Goal: Task Accomplishment & Management: Manage account settings

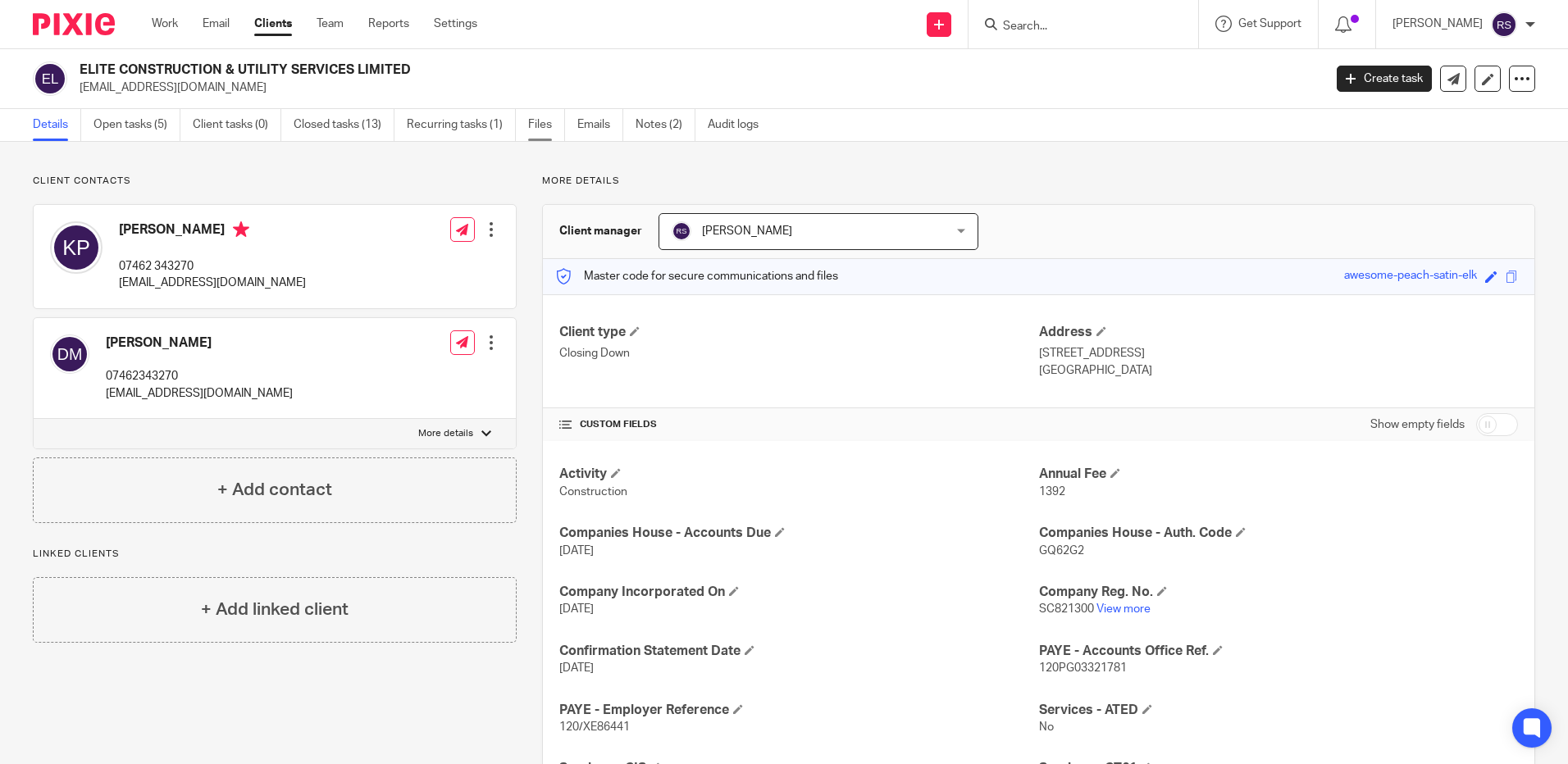
click at [549, 122] on link "Files" at bounding box center [547, 125] width 37 height 32
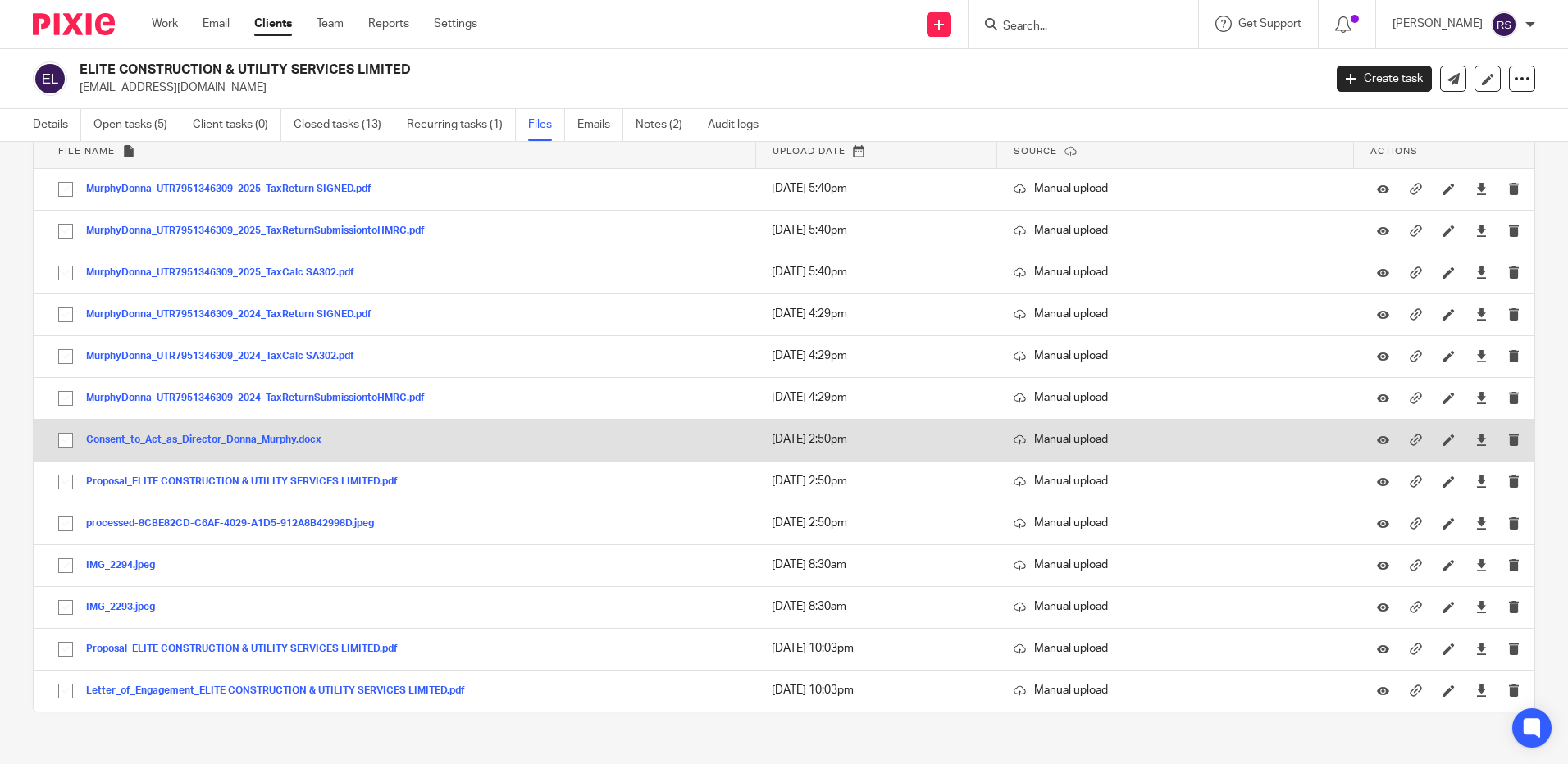
scroll to position [112, 0]
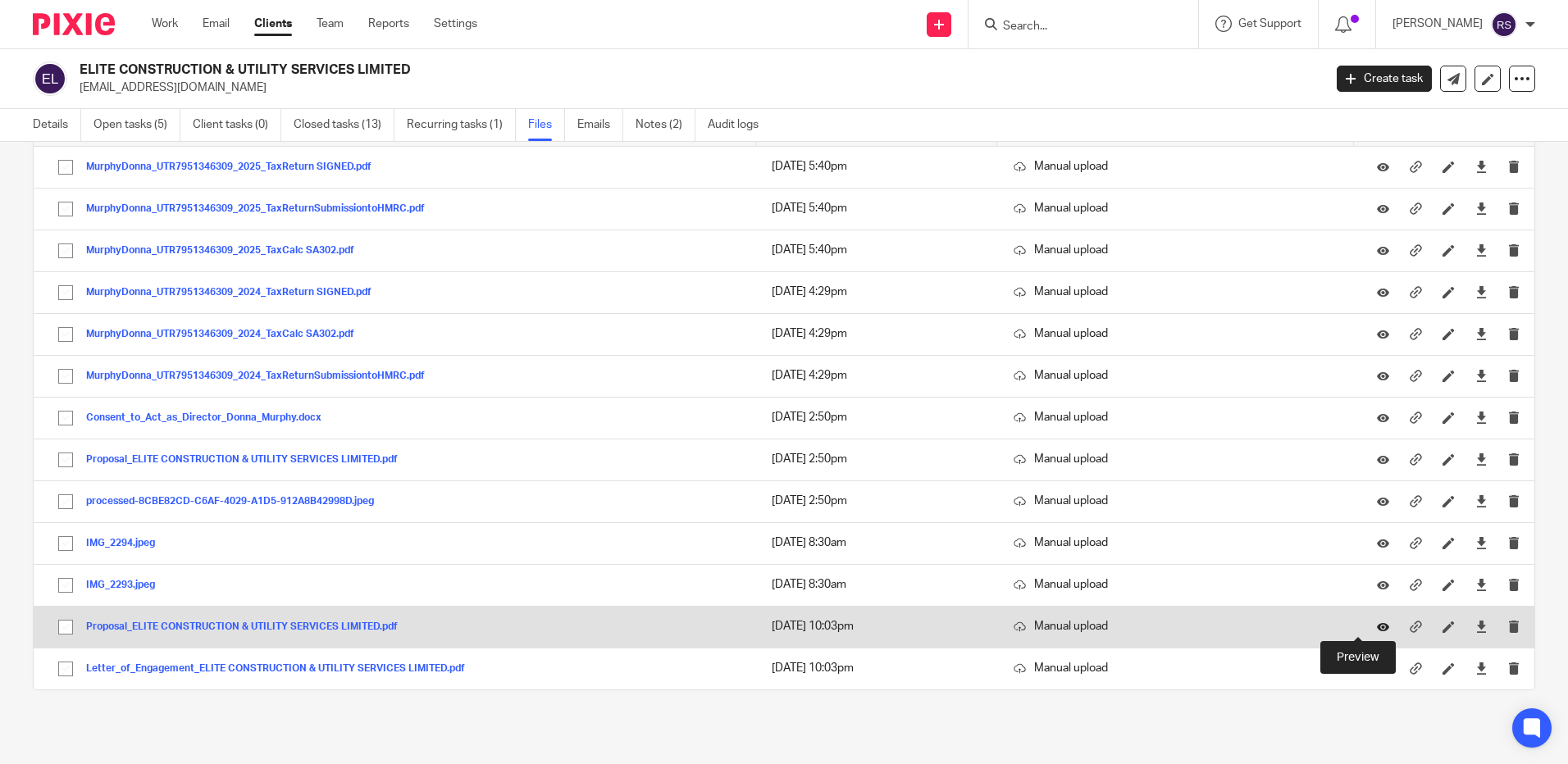
click at [1377, 625] on icon at bounding box center [1383, 627] width 12 height 12
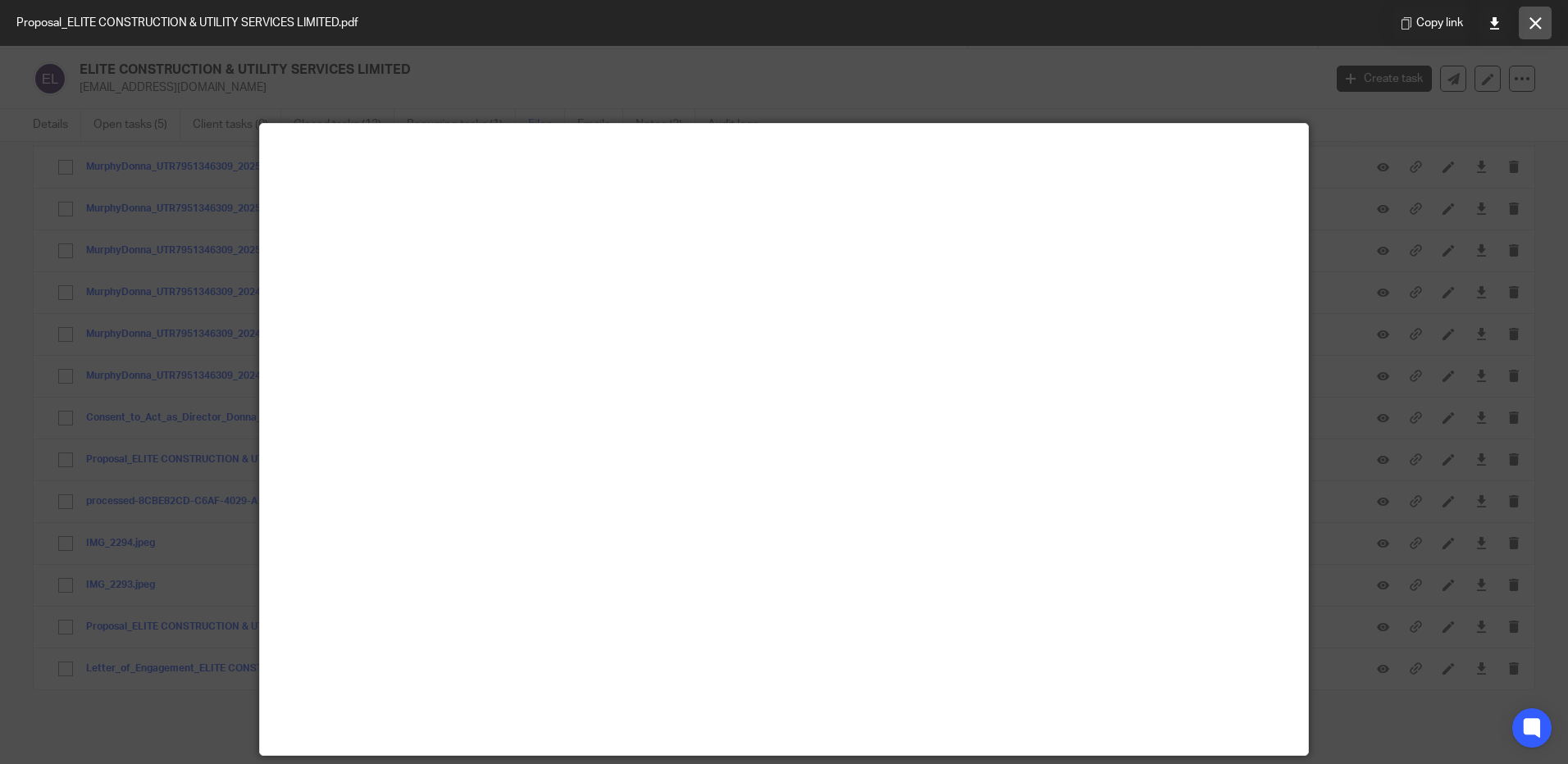
click at [1536, 18] on icon at bounding box center [1535, 24] width 12 height 12
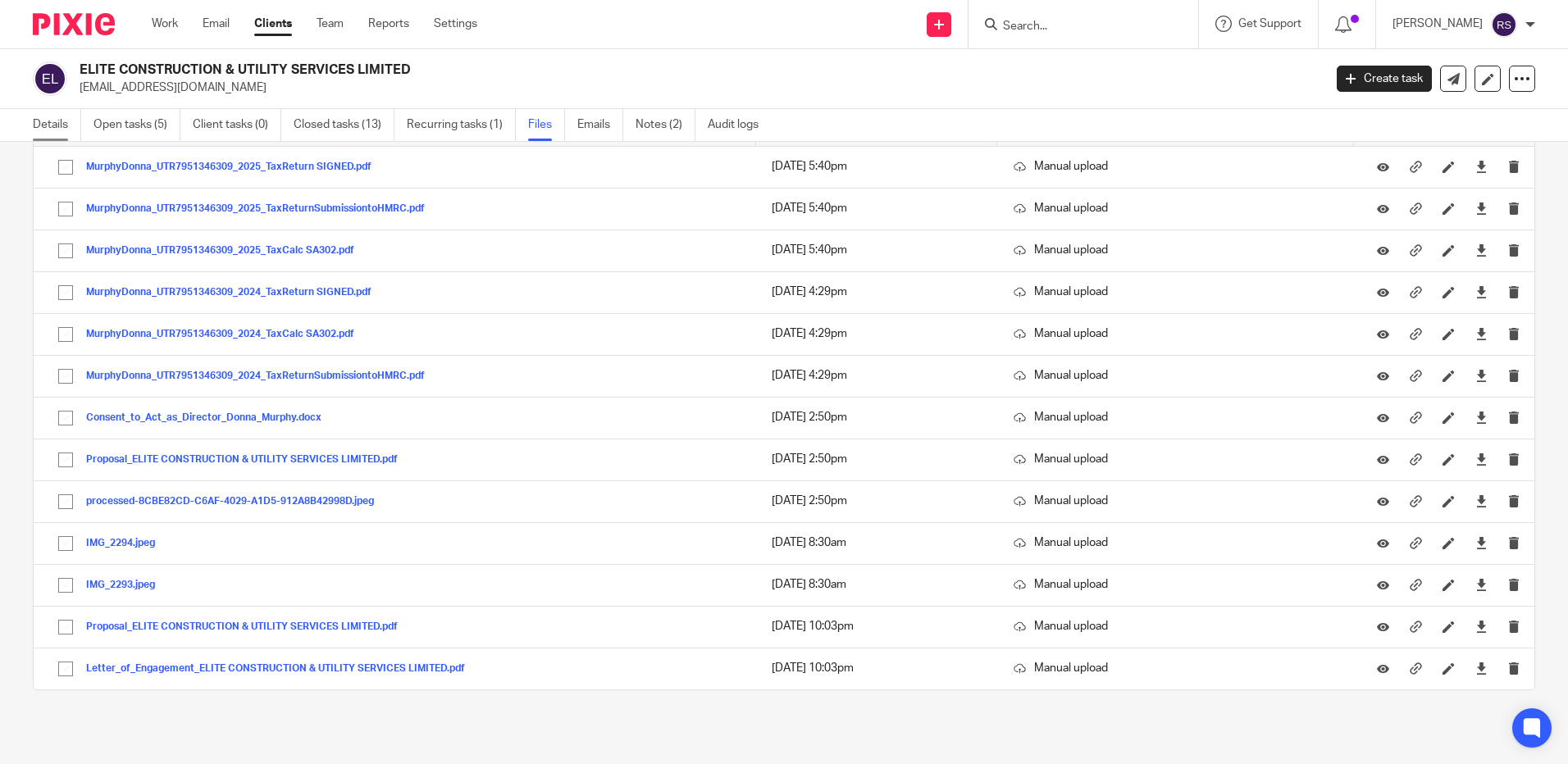
click at [43, 131] on link "Details" at bounding box center [56, 125] width 48 height 32
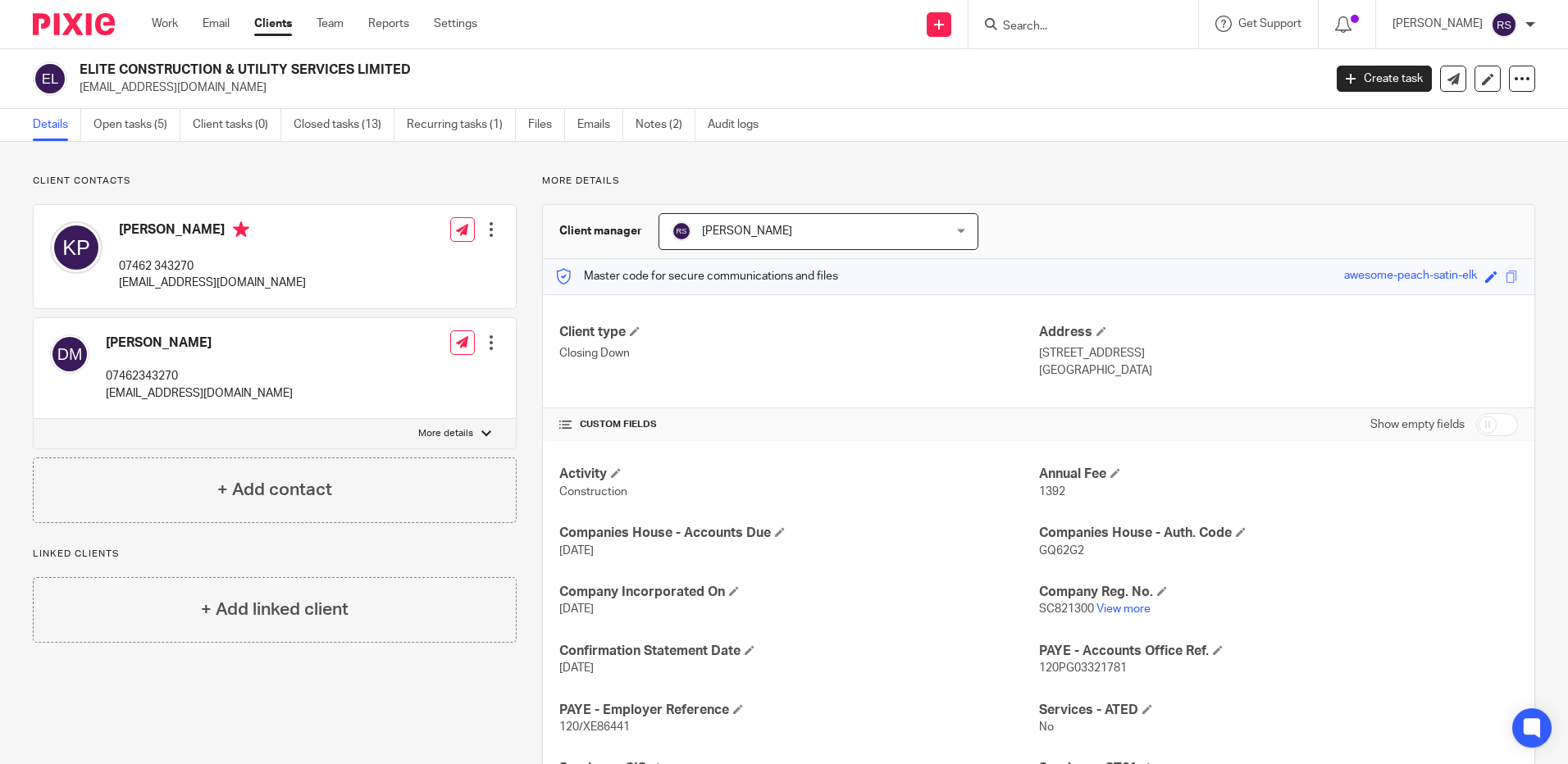
click at [492, 222] on div at bounding box center [491, 229] width 17 height 17
click at [389, 263] on link "Edit contact" at bounding box center [414, 266] width 157 height 24
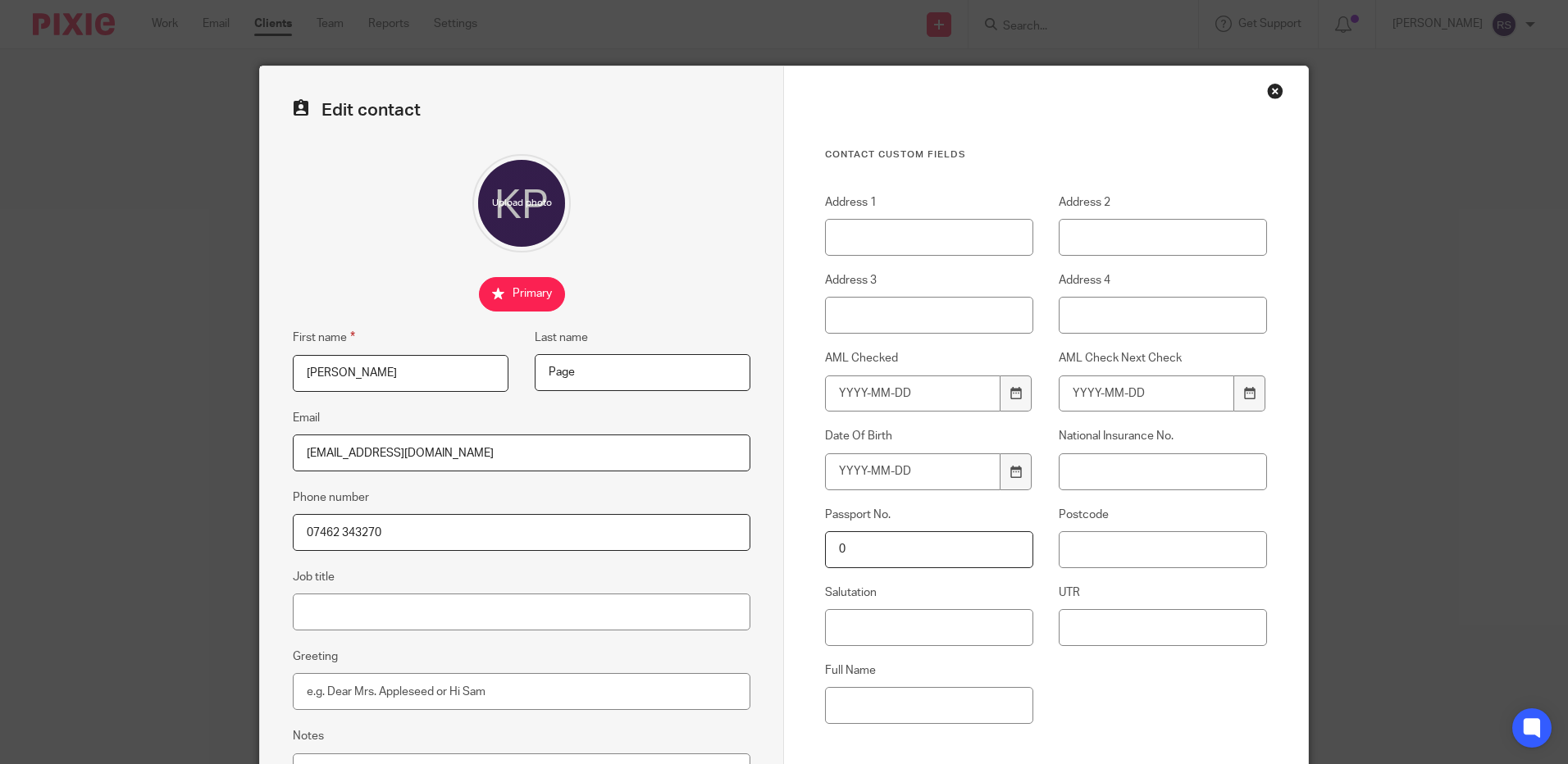
click at [1094, 599] on label "UTR" at bounding box center [1162, 592] width 209 height 17
click at [1094, 609] on input "UTR" at bounding box center [1162, 628] width 209 height 37
click at [1116, 620] on input "UTR" at bounding box center [1162, 628] width 209 height 37
paste input "8377062715"
type input "8377062715"
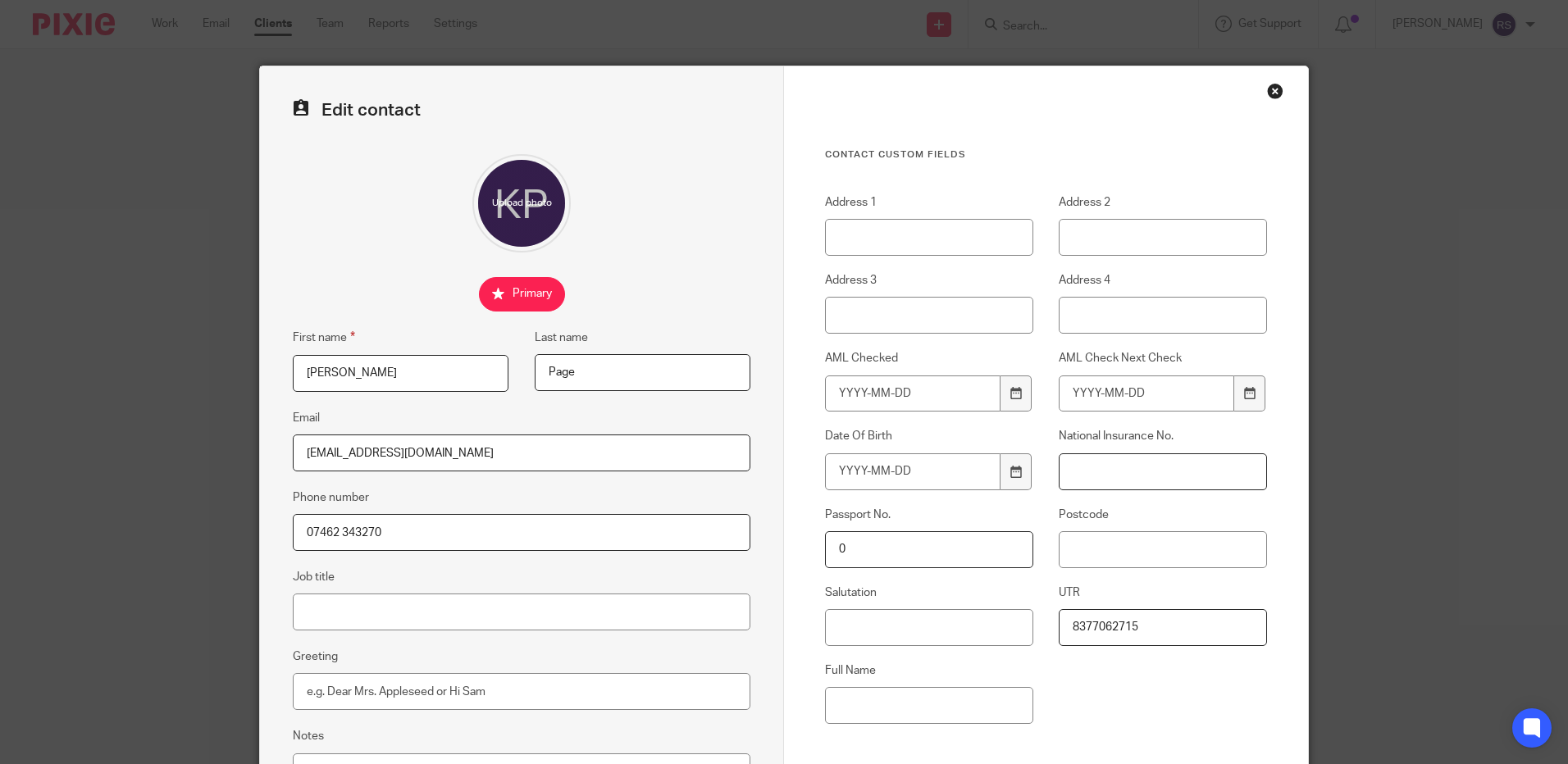
click at [1147, 465] on input "National Insurance No." at bounding box center [1162, 472] width 209 height 37
paste input "JP605716A"
type input "JP605716A"
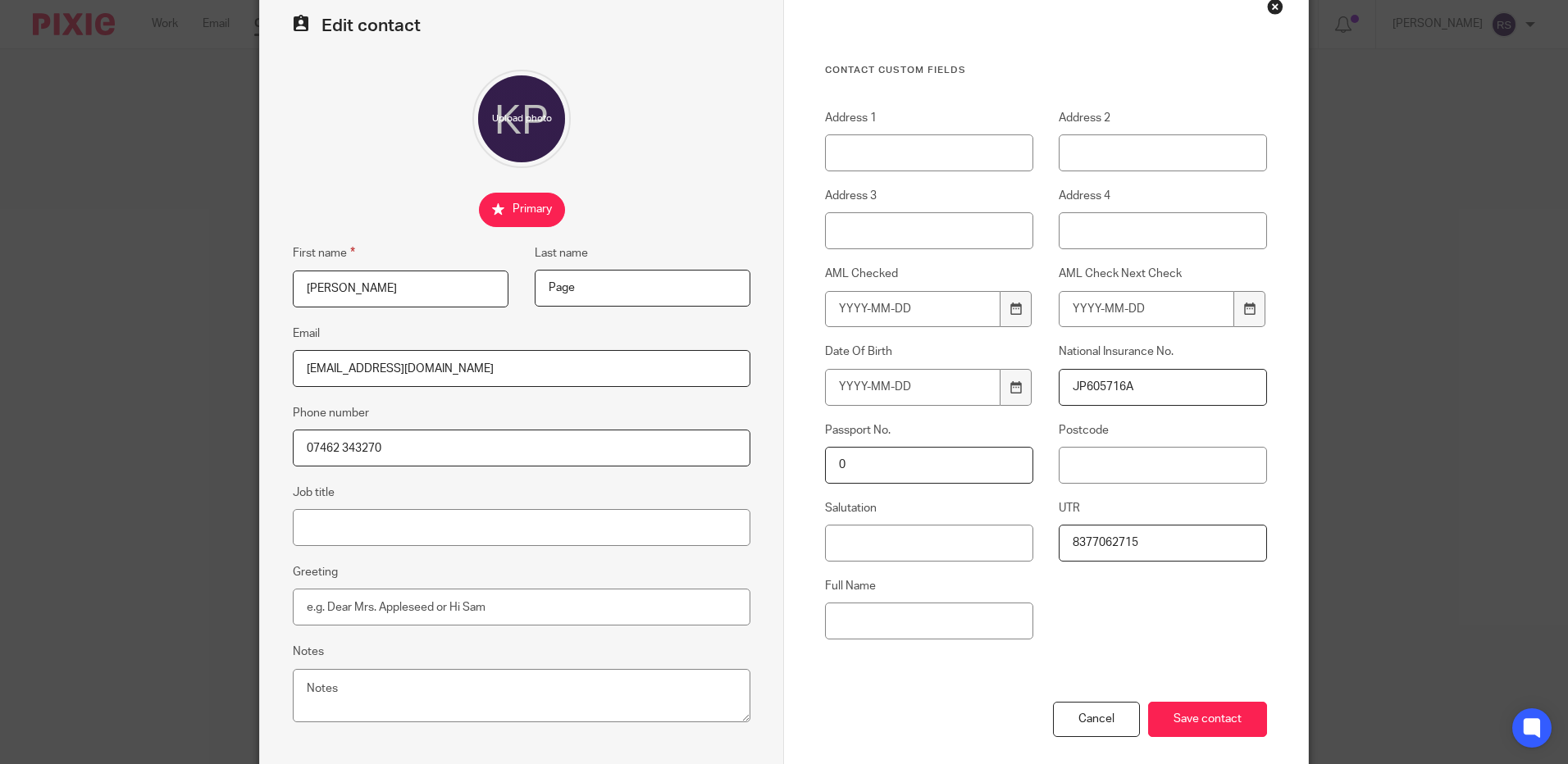
scroll to position [165, 0]
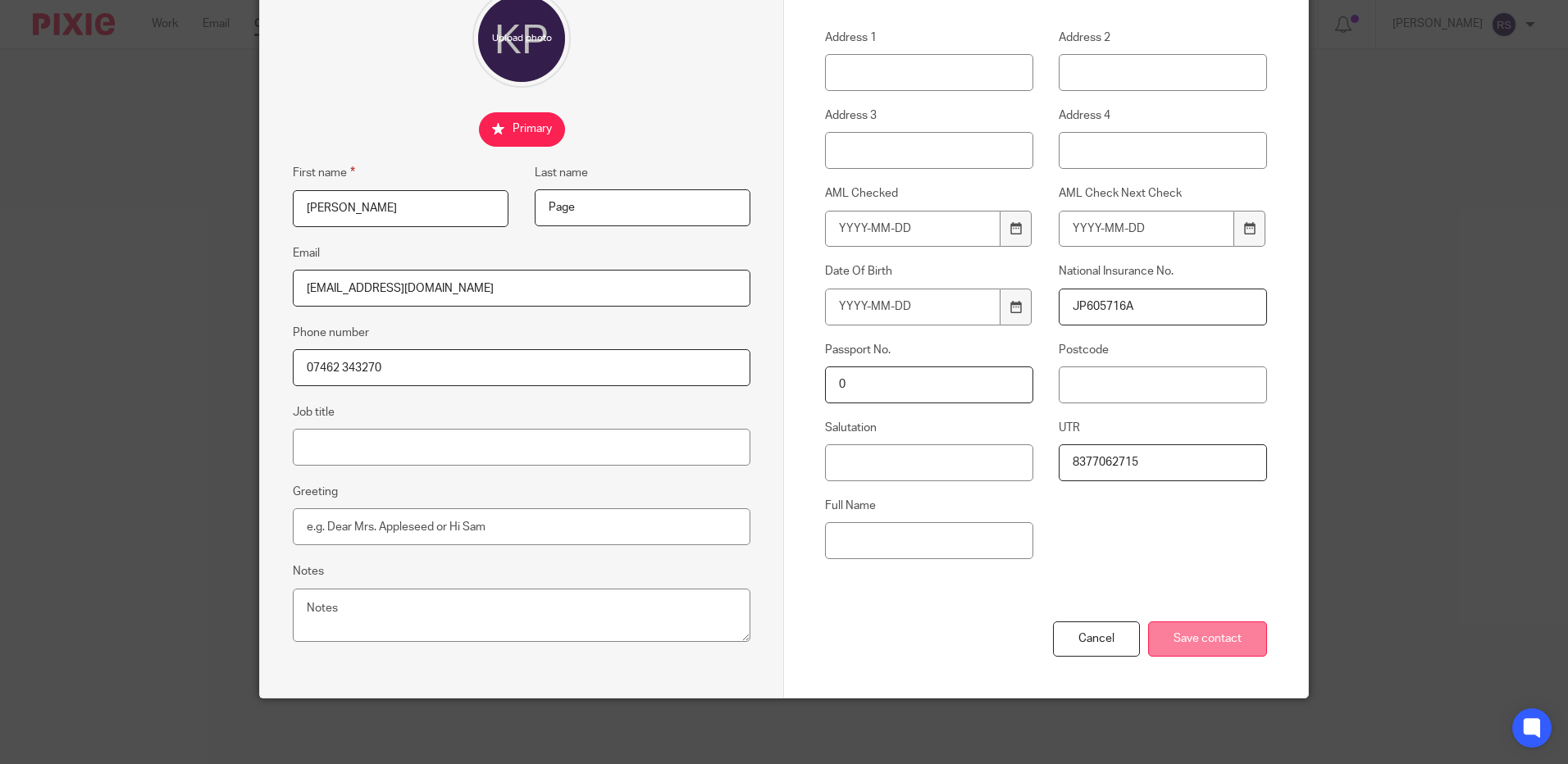
click at [1226, 650] on input "Save contact" at bounding box center [1207, 639] width 119 height 35
drag, startPoint x: 1238, startPoint y: 636, endPoint x: 1235, endPoint y: 623, distance: 13.3
click at [1236, 625] on input "Save contact" at bounding box center [1207, 639] width 119 height 35
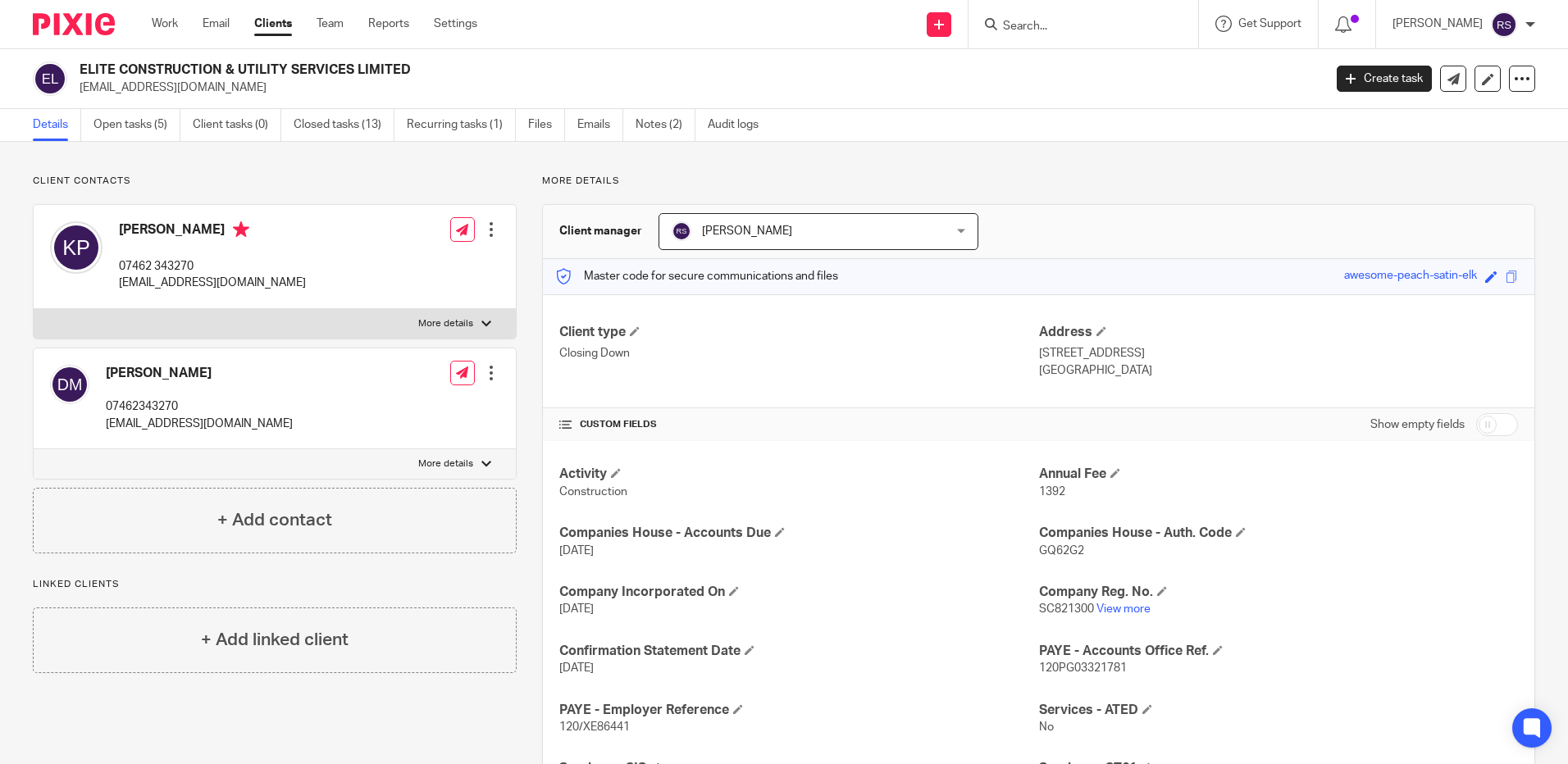
click at [1051, 27] on input "Search" at bounding box center [1075, 26] width 148 height 15
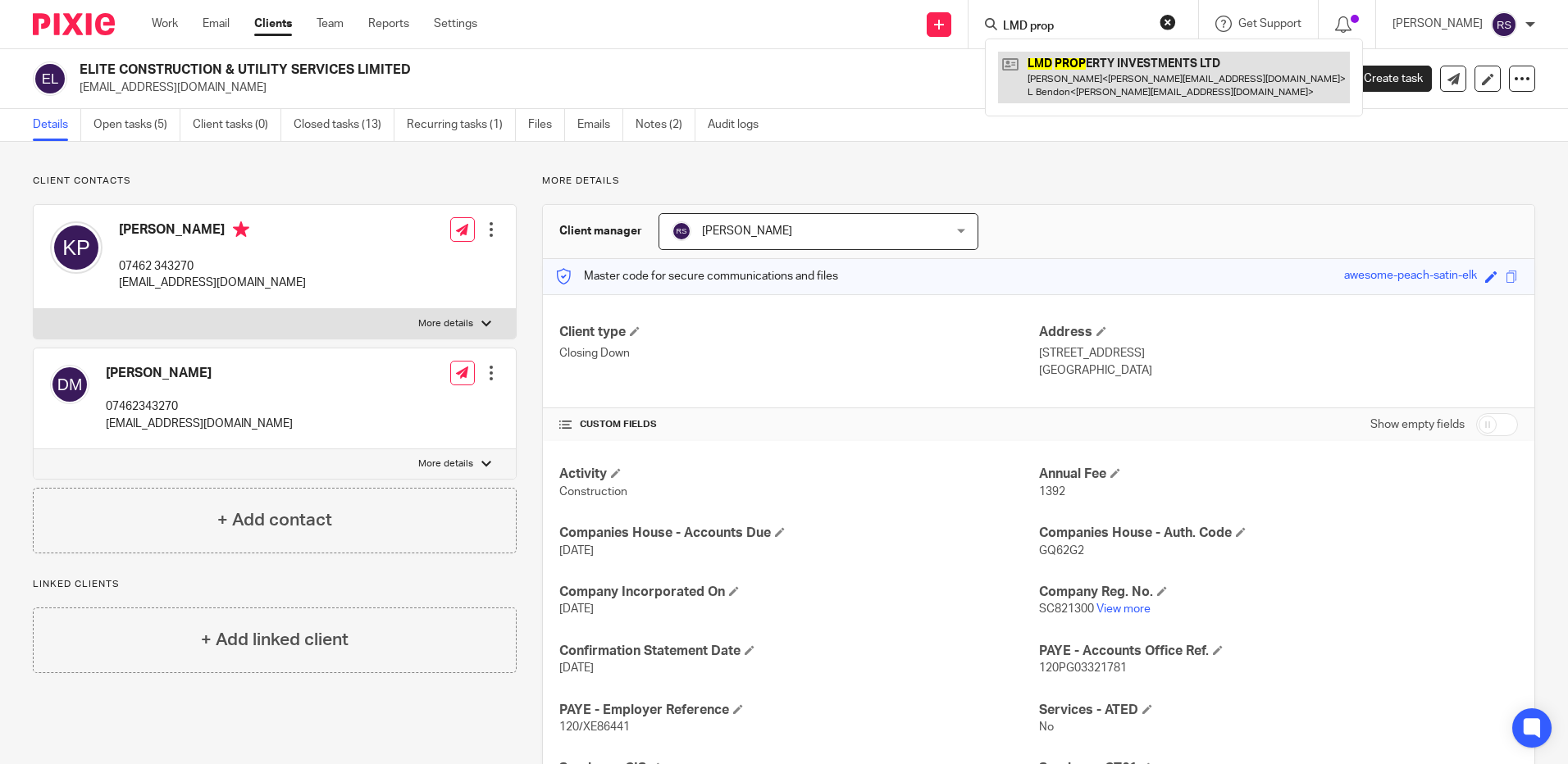
type input "LMD prop"
click at [1086, 70] on link at bounding box center [1174, 77] width 352 height 51
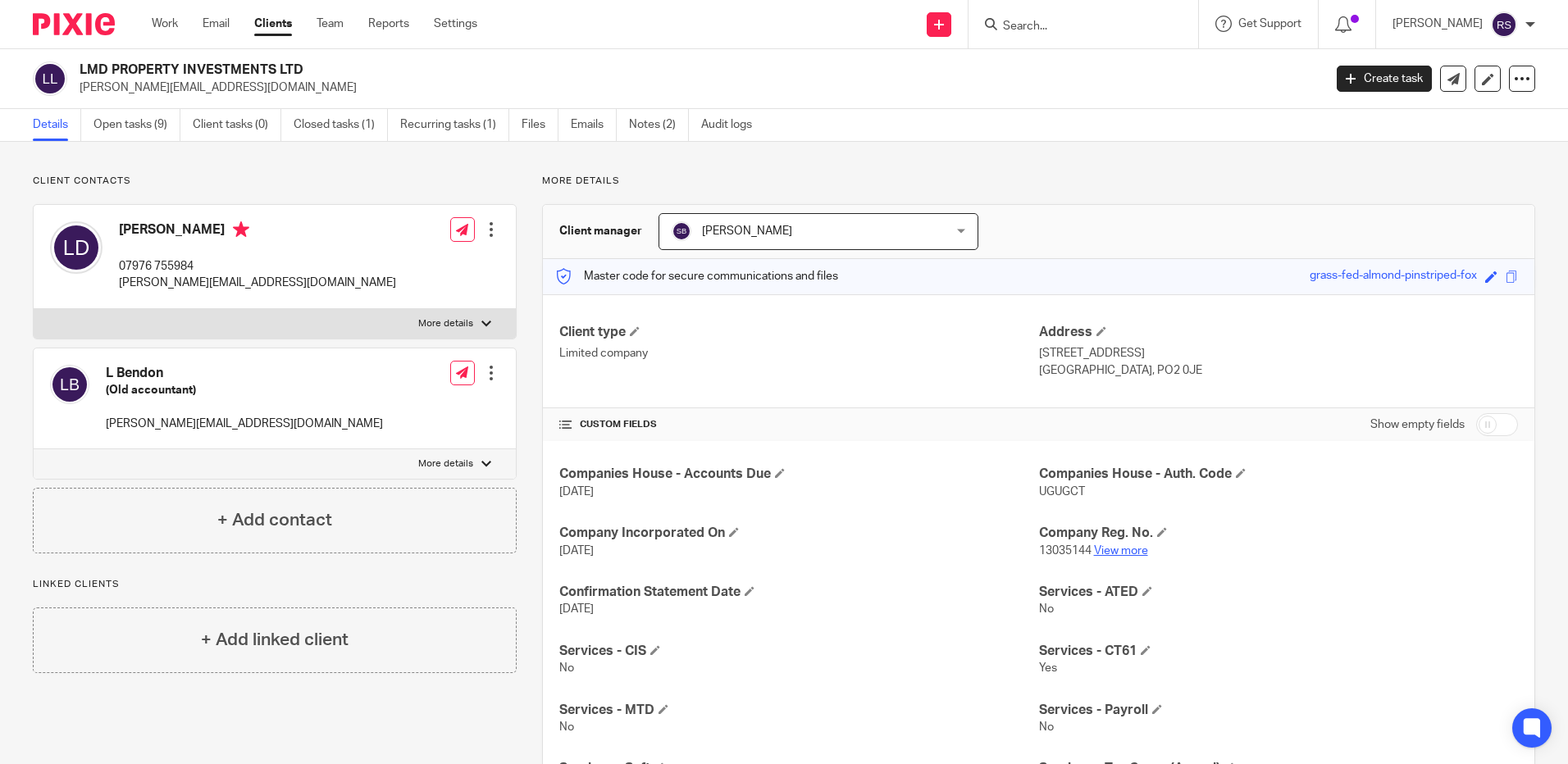
click at [1121, 547] on link "View more" at bounding box center [1121, 550] width 54 height 11
